Goal: Information Seeking & Learning: Learn about a topic

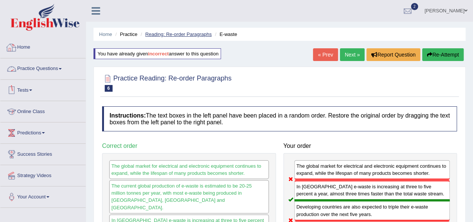
click at [164, 36] on link "Reading: Re-order Paragraphs" at bounding box center [178, 34] width 67 height 6
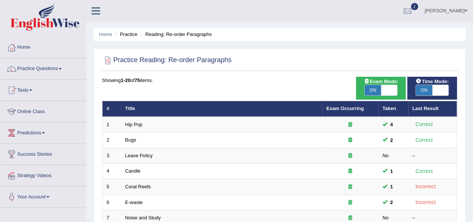
click at [28, 66] on link "Practice Questions" at bounding box center [42, 67] width 85 height 19
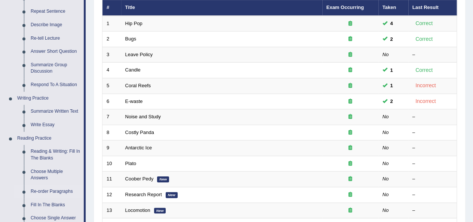
scroll to position [112, 0]
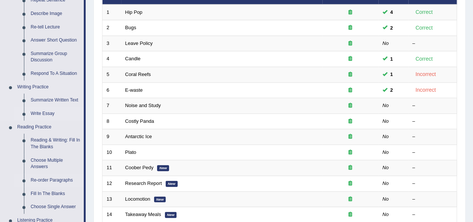
click at [47, 109] on link "Write Essay" at bounding box center [55, 113] width 57 height 13
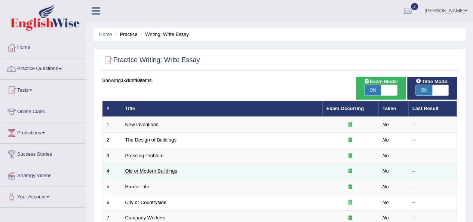
click at [152, 168] on link "Old or Modern Buildings" at bounding box center [151, 171] width 52 height 6
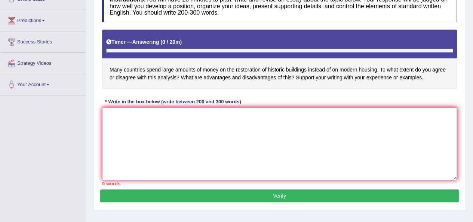
click at [159, 142] on textarea at bounding box center [279, 143] width 355 height 73
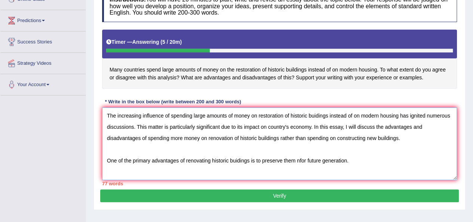
click at [300, 161] on textarea "The increasing influence of spending large amounts of money on restoration of h…" at bounding box center [279, 143] width 355 height 73
click at [350, 160] on textarea "The increasing influence of spending large amounts of money on restoration of h…" at bounding box center [279, 143] width 355 height 73
click at [360, 160] on textarea "The increasing influence of spending large amounts of money on restoration of h…" at bounding box center [279, 143] width 355 height 73
click at [361, 160] on textarea "The increasing influence of spending large amounts of money on restoration of h…" at bounding box center [279, 143] width 355 height 73
click at [451, 160] on textarea "The increasing influence of spending large amounts of money on restoration of h…" at bounding box center [279, 143] width 355 height 73
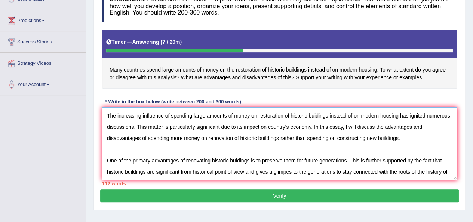
scroll to position [6, 0]
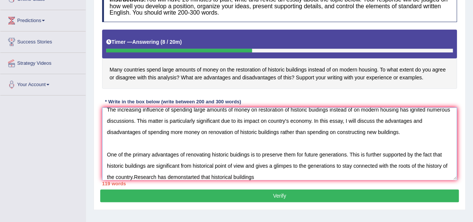
click at [139, 177] on textarea "The increasing influence of spending large amounts of money on restoration of h…" at bounding box center [279, 143] width 355 height 73
click at [276, 173] on textarea "The increasing influence of spending large amounts of money on restoration of h…" at bounding box center [279, 143] width 355 height 73
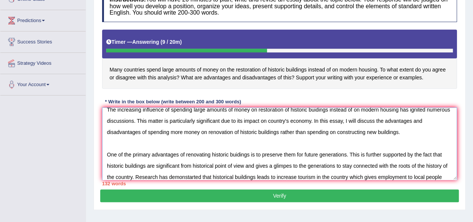
scroll to position [17, 0]
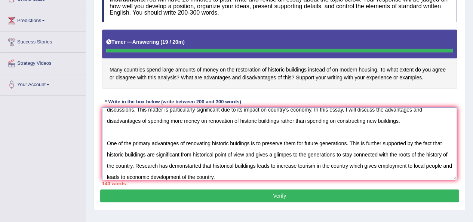
type textarea "The increasing influence of spending large amounts of money on restoration of h…"
